Goal: Check status: Check status

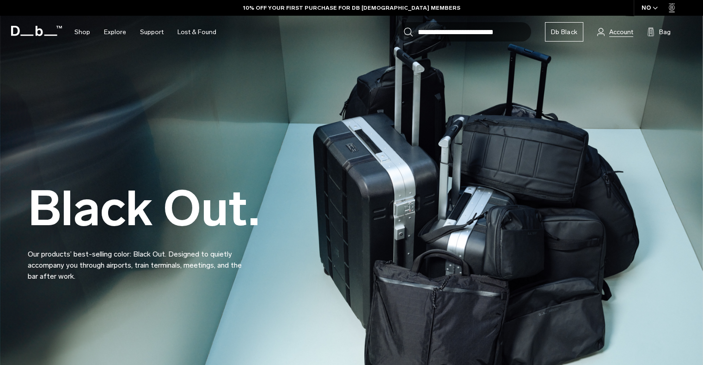
click at [621, 33] on span "Account" at bounding box center [621, 32] width 24 height 10
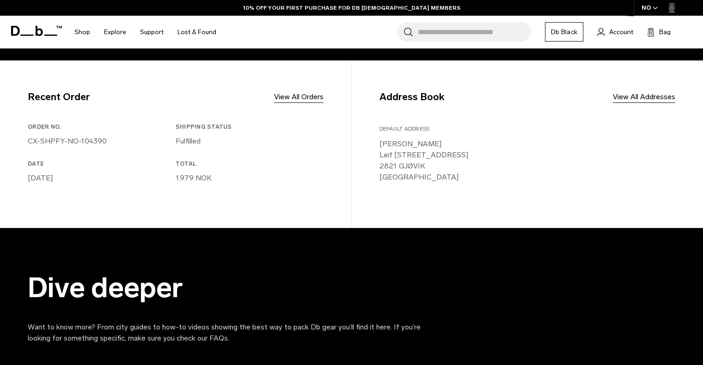
scroll to position [277, 0]
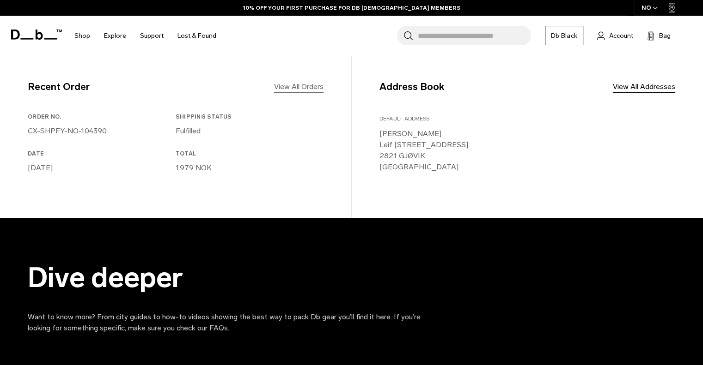
click at [300, 87] on link "View All Orders" at bounding box center [298, 86] width 49 height 11
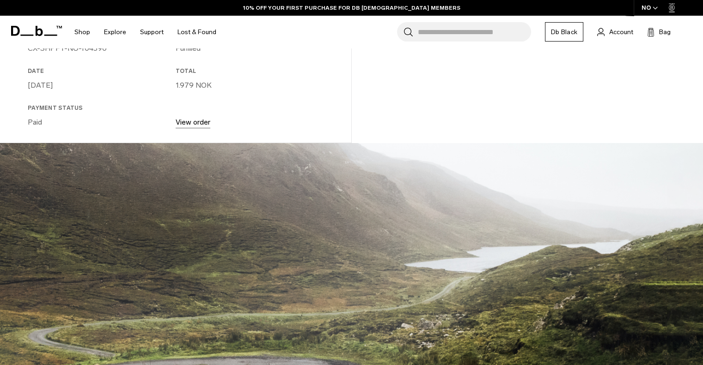
scroll to position [231, 0]
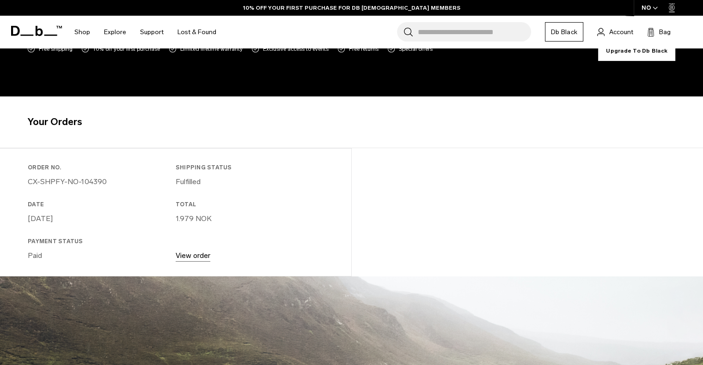
click at [66, 223] on p "[DATE]" at bounding box center [100, 218] width 144 height 11
drag, startPoint x: 56, startPoint y: 245, endPoint x: 52, endPoint y: 249, distance: 5.3
click at [54, 247] on div "Payment Status Paid" at bounding box center [102, 249] width 148 height 24
click at [33, 256] on p "Paid" at bounding box center [100, 255] width 144 height 11
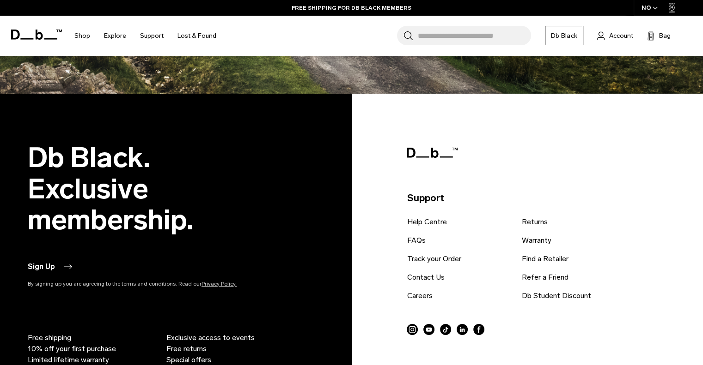
scroll to position [832, 0]
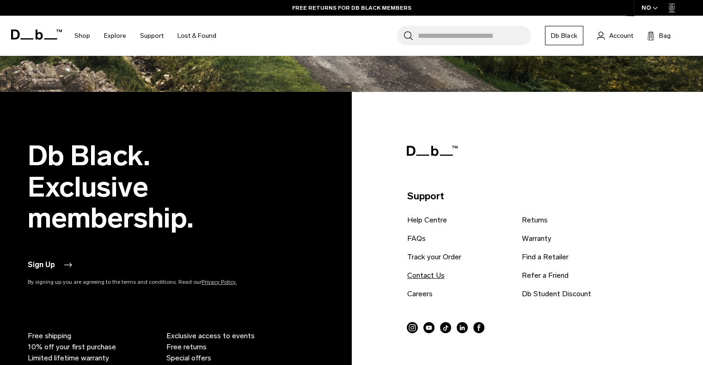
click at [418, 274] on link "Contact Us" at bounding box center [425, 275] width 37 height 11
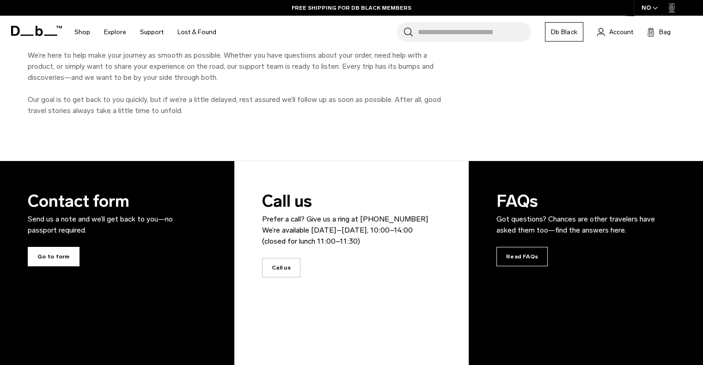
click at [61, 256] on span "Go to form" at bounding box center [54, 256] width 52 height 19
